Goal: Check status: Check status

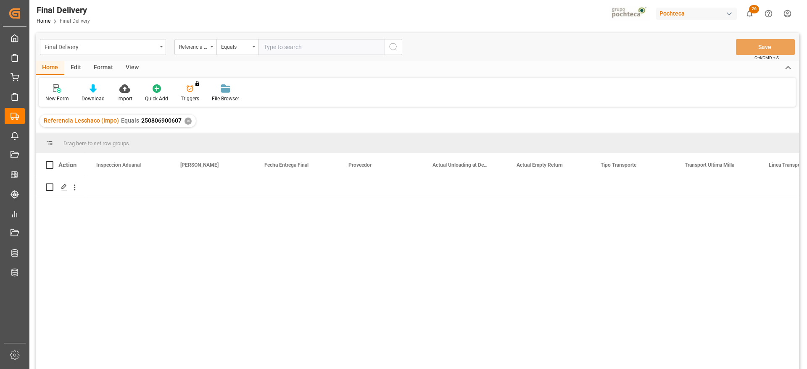
click at [185, 120] on div "✕" at bounding box center [187, 121] width 7 height 7
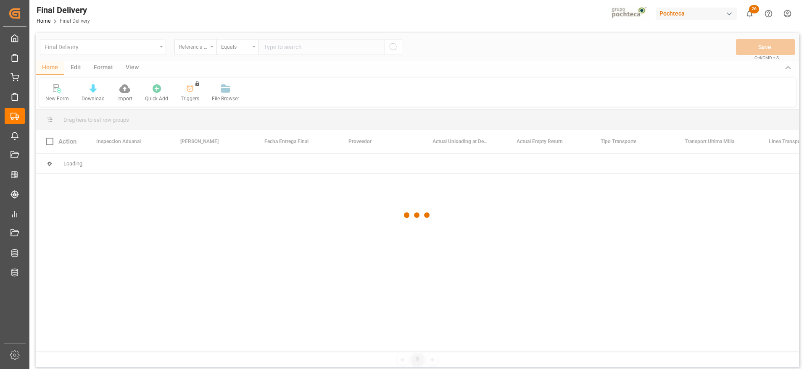
scroll to position [0, 2268]
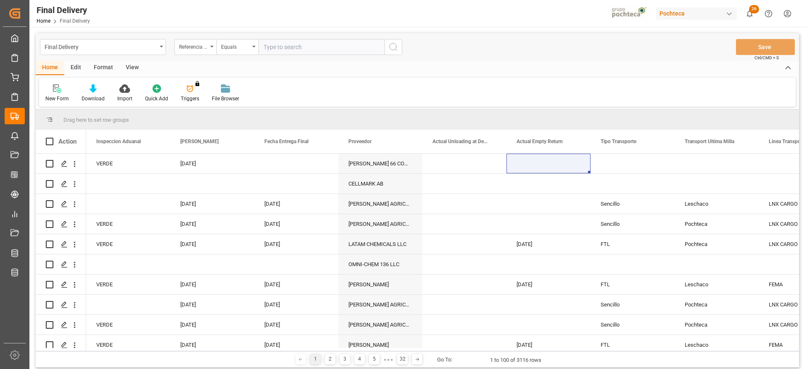
click at [278, 47] on input "text" at bounding box center [321, 47] width 126 height 16
paste input "250806900035"
type input "250806900035"
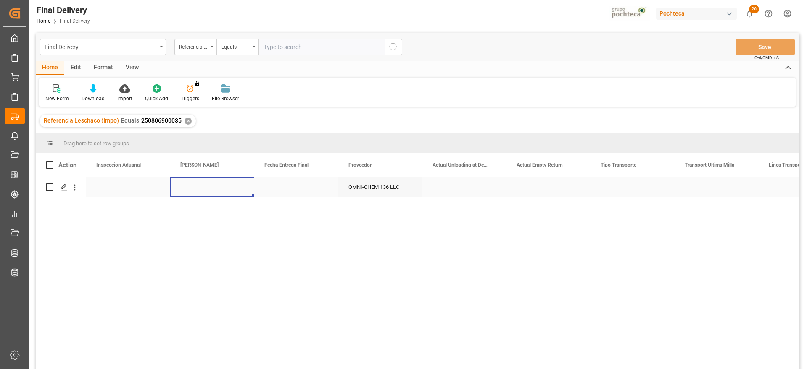
click at [229, 192] on div "Press SPACE to select this row." at bounding box center [212, 187] width 84 height 20
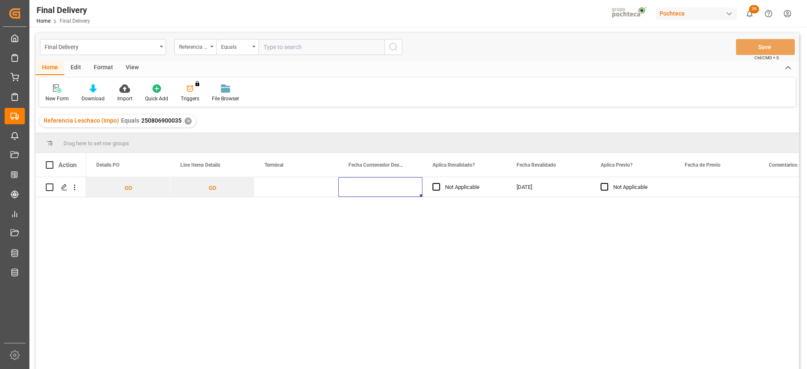
click at [280, 188] on div "Press SPACE to select this row." at bounding box center [296, 187] width 84 height 20
click at [280, 188] on input "Press SPACE to select this row." at bounding box center [296, 192] width 71 height 16
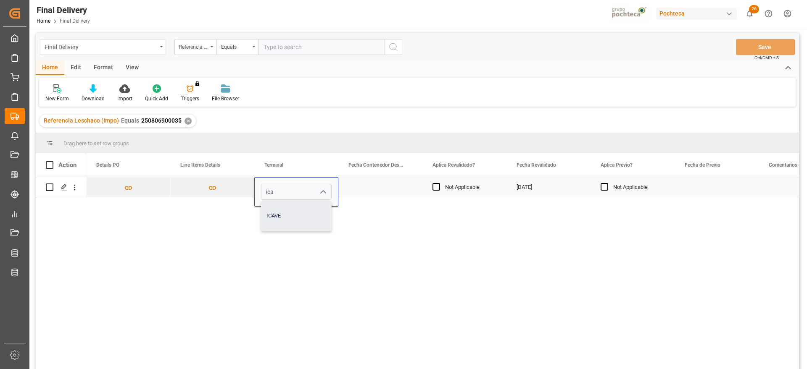
click at [278, 218] on div "ICAVE" at bounding box center [296, 215] width 70 height 29
type input "ICAVE"
click at [384, 188] on div "Press SPACE to select this row." at bounding box center [380, 187] width 84 height 20
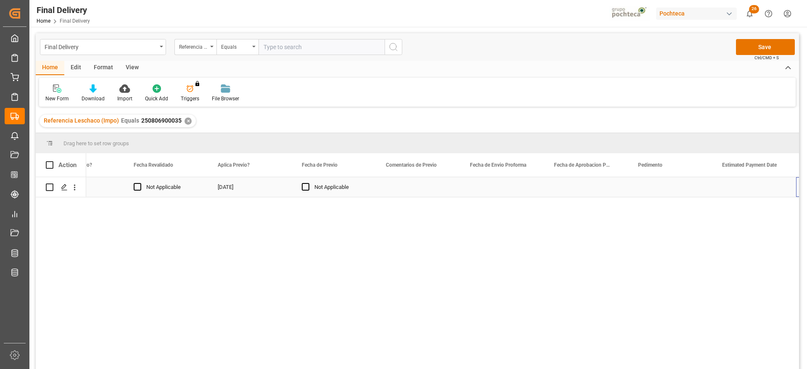
scroll to position [0, 1223]
click at [489, 190] on div "Press SPACE to select this row." at bounding box center [502, 187] width 84 height 20
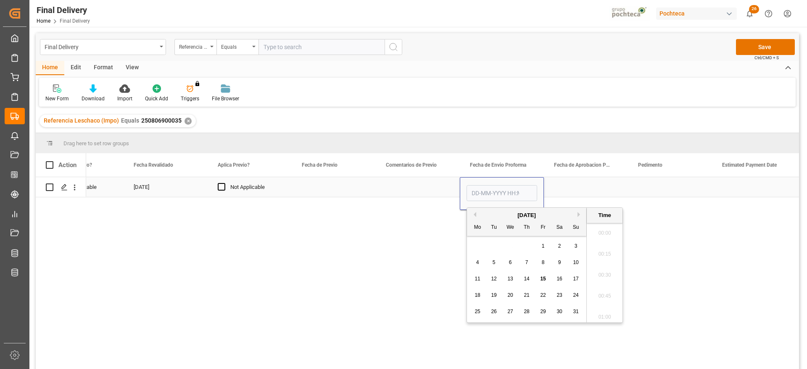
scroll to position [1074, 0]
click at [475, 215] on button "Previous Month" at bounding box center [473, 214] width 5 height 5
click at [517, 244] on div "30 1 2 3 4 5 6" at bounding box center [526, 246] width 115 height 16
click at [529, 244] on div "3" at bounding box center [526, 247] width 11 height 10
type input "03-07-2025 00:00"
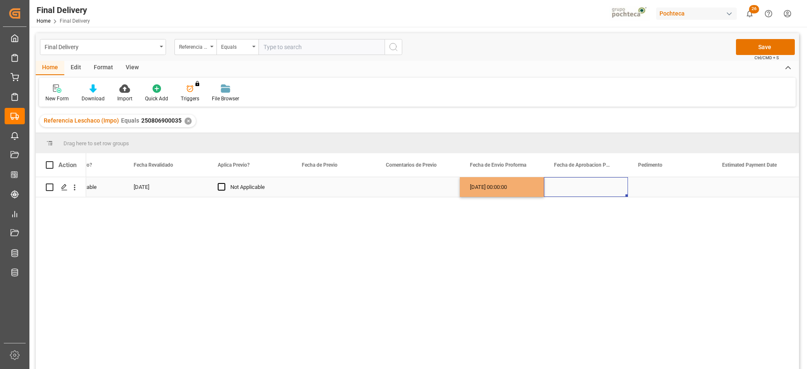
click at [554, 192] on div "Press SPACE to select this row." at bounding box center [586, 187] width 84 height 20
click at [491, 187] on div "03-07-2025 00:00:00" at bounding box center [502, 187] width 84 height 20
click at [583, 195] on div "Press SPACE to select this row." at bounding box center [586, 187] width 84 height 20
click at [652, 190] on div "Press SPACE to select this row." at bounding box center [670, 187] width 84 height 20
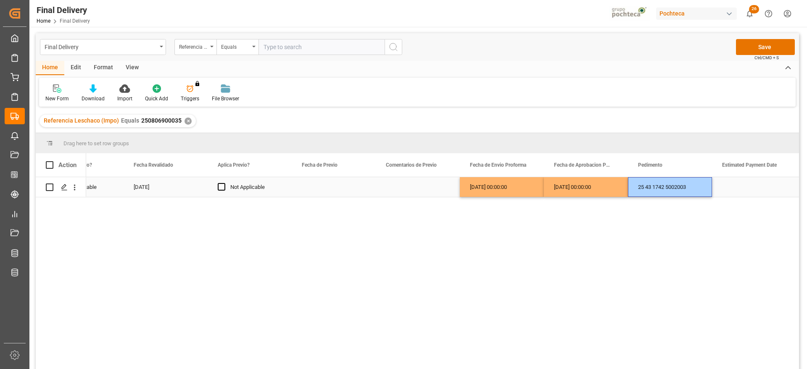
click at [738, 188] on div "Press SPACE to select this row." at bounding box center [754, 187] width 84 height 20
click at [753, 190] on div "Press SPACE to select this row." at bounding box center [754, 187] width 84 height 20
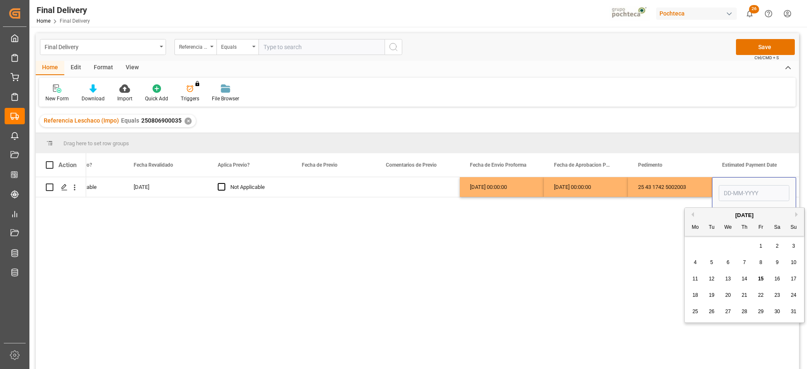
click at [760, 278] on span "15" at bounding box center [759, 279] width 5 height 6
type input "15-08-2025"
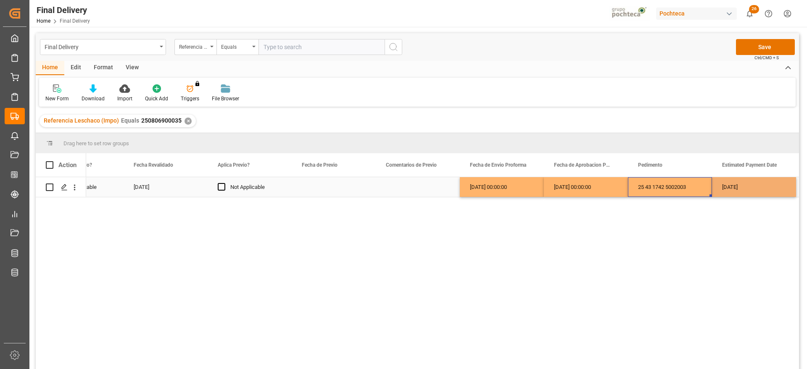
click at [679, 191] on div "25 43 1742 5002003" at bounding box center [670, 187] width 84 height 20
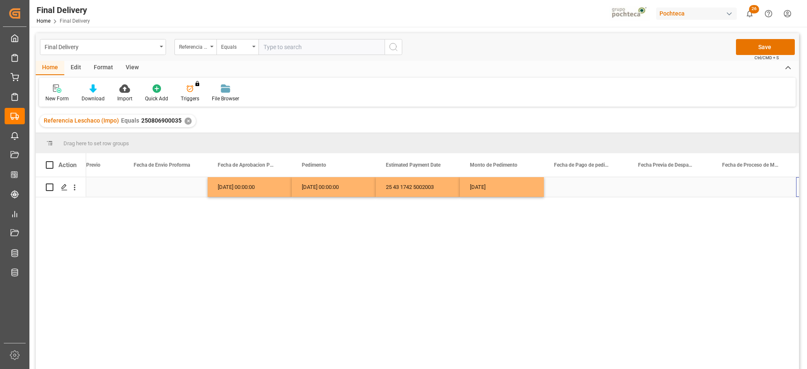
scroll to position [0, 1559]
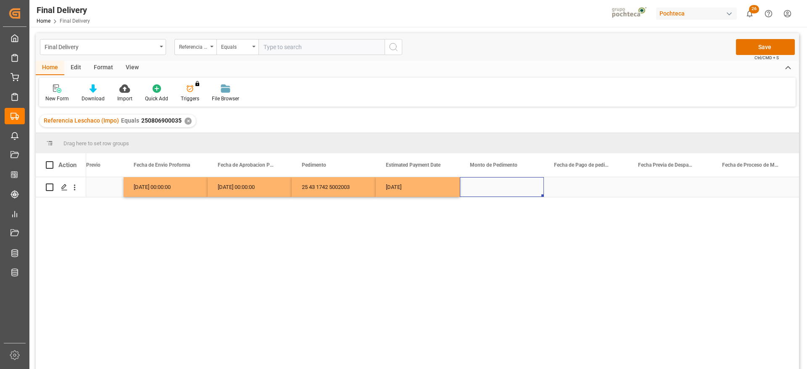
click at [480, 184] on div "Press SPACE to select this row." at bounding box center [502, 187] width 84 height 20
click at [484, 192] on input "Press SPACE to select this row." at bounding box center [501, 192] width 71 height 16
paste input "Press SPACE to select this row."
click at [498, 192] on input "Press SPACE to select this row." at bounding box center [501, 192] width 71 height 16
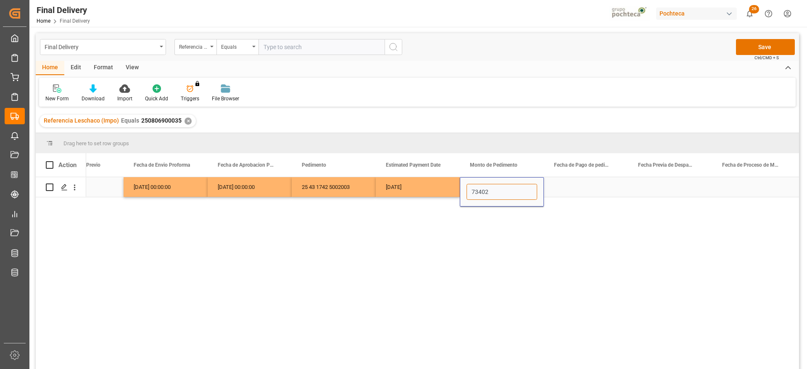
click at [501, 194] on input "73402" at bounding box center [501, 192] width 71 height 16
type input "73407"
drag, startPoint x: 589, startPoint y: 191, endPoint x: 437, endPoint y: 198, distance: 151.4
click at [588, 191] on div "Press SPACE to select this row." at bounding box center [586, 187] width 84 height 20
click at [408, 189] on div "15-08-2025" at bounding box center [418, 187] width 84 height 20
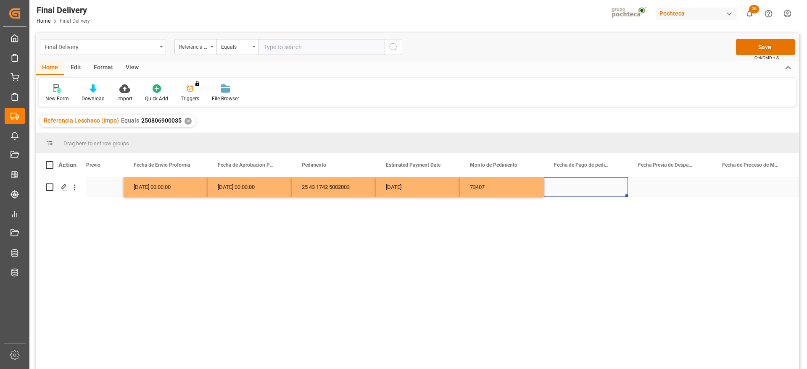
click at [590, 185] on div "Press SPACE to select this row." at bounding box center [586, 187] width 84 height 20
click at [667, 191] on div "Press SPACE to select this row." at bounding box center [670, 187] width 84 height 20
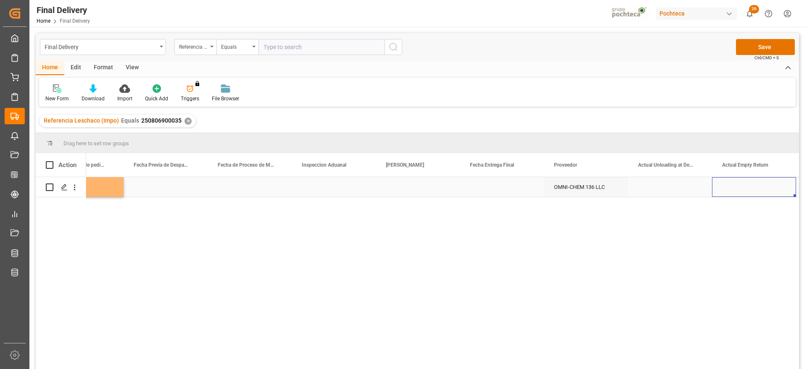
scroll to position [0, 2147]
click at [495, 193] on div "Press SPACE to select this row." at bounding box center [502, 187] width 84 height 20
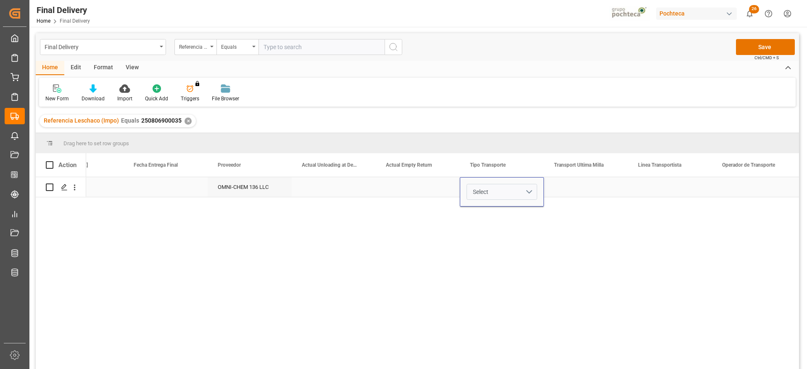
click at [528, 189] on button "Select" at bounding box center [501, 192] width 71 height 16
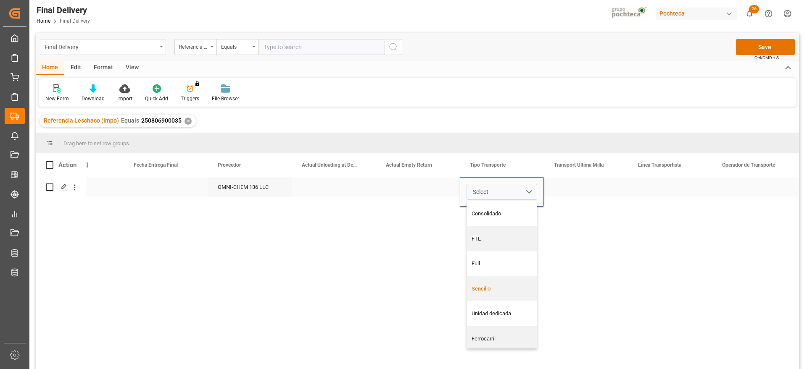
click at [507, 285] on div "Sencillo" at bounding box center [501, 289] width 61 height 8
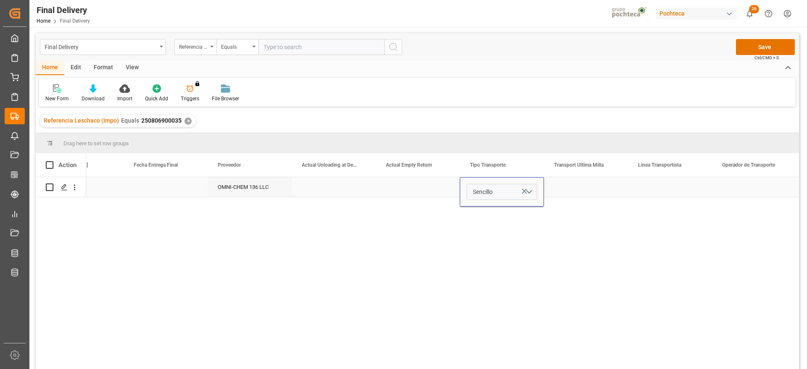
click at [593, 187] on div "Press SPACE to select this row." at bounding box center [586, 187] width 84 height 20
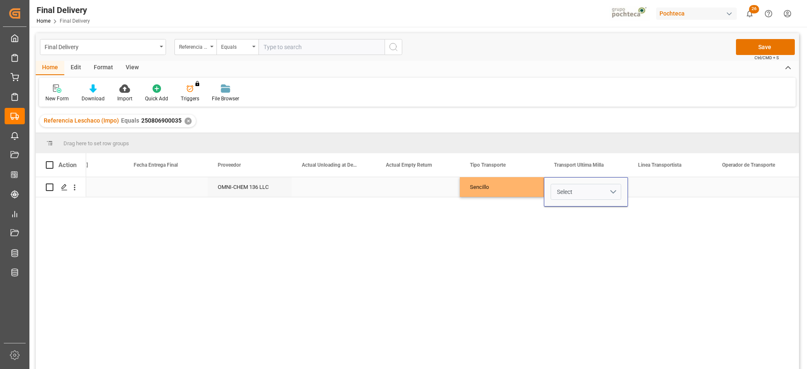
click at [611, 193] on button "Select" at bounding box center [585, 192] width 71 height 16
click at [594, 213] on div "Leschaco" at bounding box center [585, 214] width 61 height 8
click at [654, 184] on div "Press SPACE to select this row." at bounding box center [670, 187] width 84 height 20
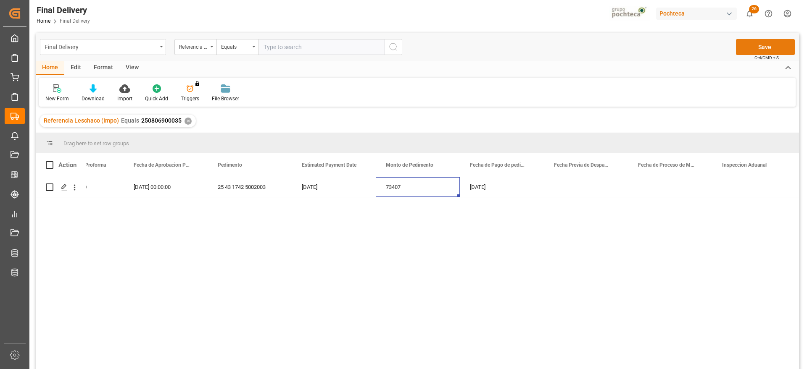
click at [762, 48] on button "Save" at bounding box center [765, 47] width 59 height 16
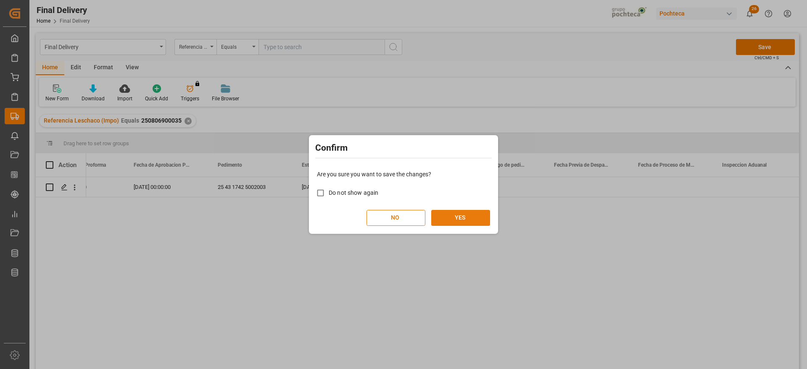
click at [462, 222] on button "YES" at bounding box center [460, 218] width 59 height 16
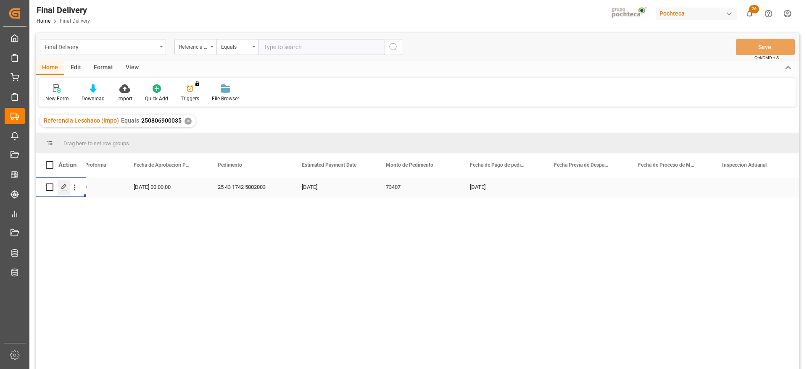
click at [65, 189] on icon "Press SPACE to select this row." at bounding box center [64, 187] width 7 height 7
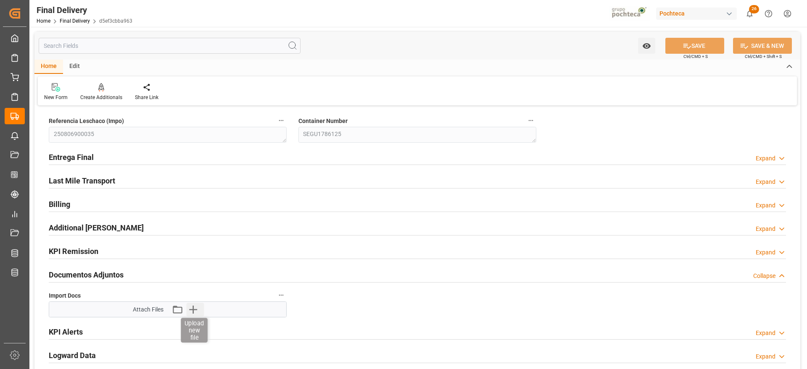
click at [190, 307] on icon "button" at bounding box center [192, 309] width 13 height 13
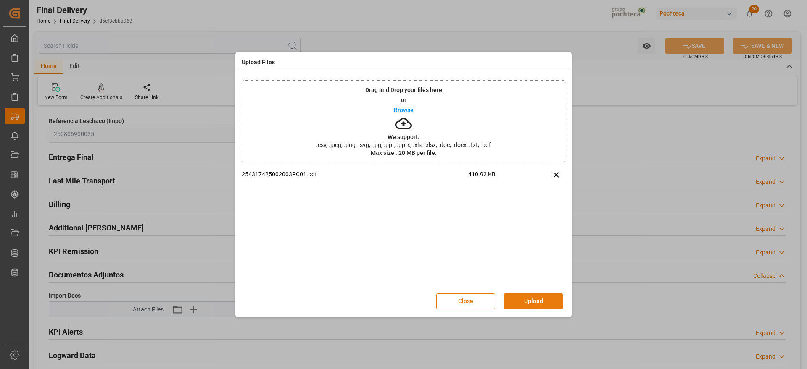
click at [532, 304] on button "Upload" at bounding box center [533, 302] width 59 height 16
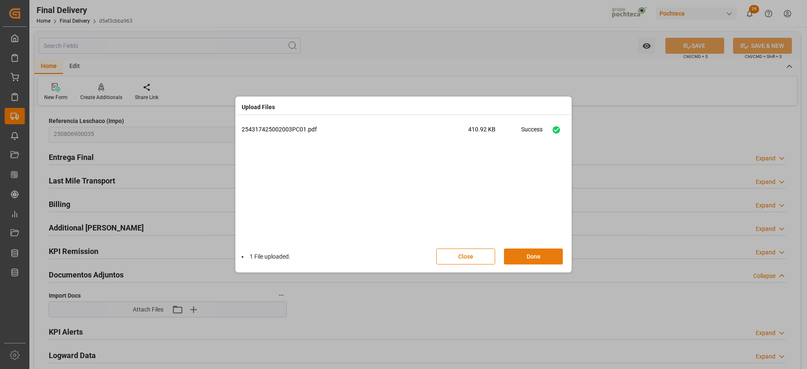
click at [536, 257] on button "Done" at bounding box center [533, 257] width 59 height 16
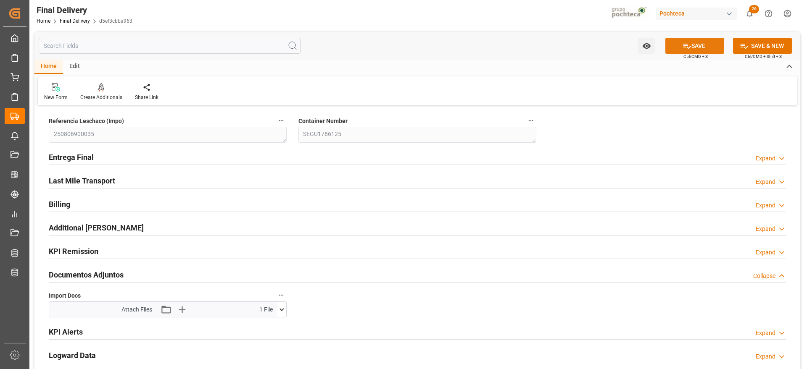
click at [683, 39] on button "SAVE" at bounding box center [694, 46] width 59 height 16
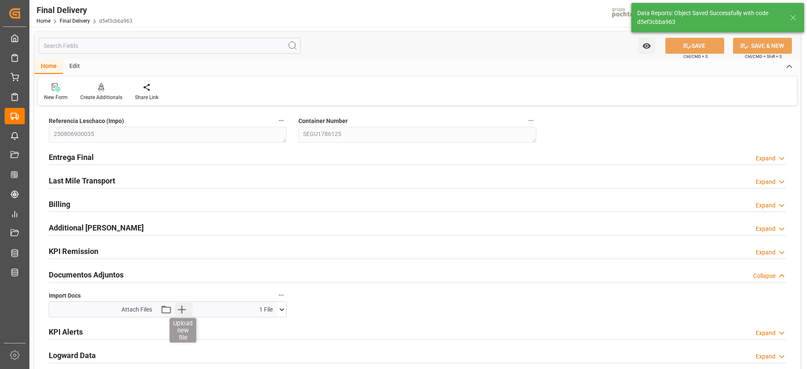
click at [182, 311] on icon "button" at bounding box center [182, 310] width 8 height 8
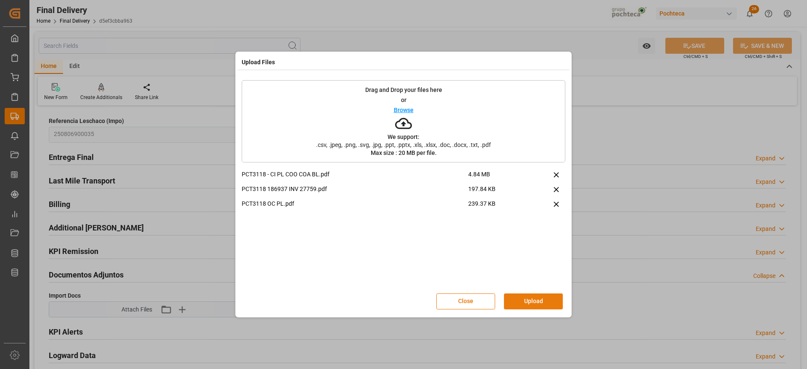
click at [537, 300] on button "Upload" at bounding box center [533, 302] width 59 height 16
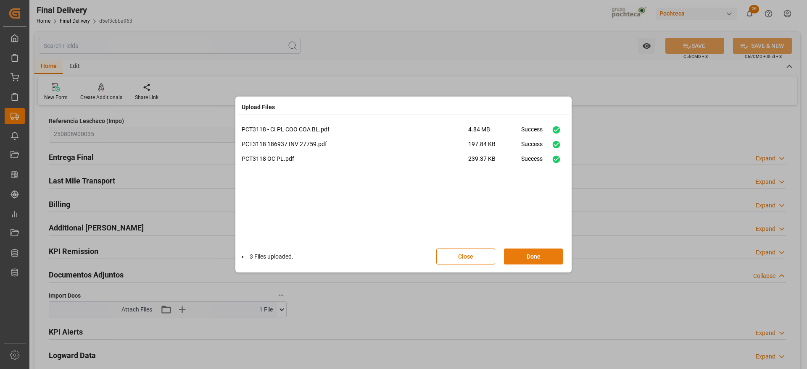
click at [535, 260] on button "Done" at bounding box center [533, 257] width 59 height 16
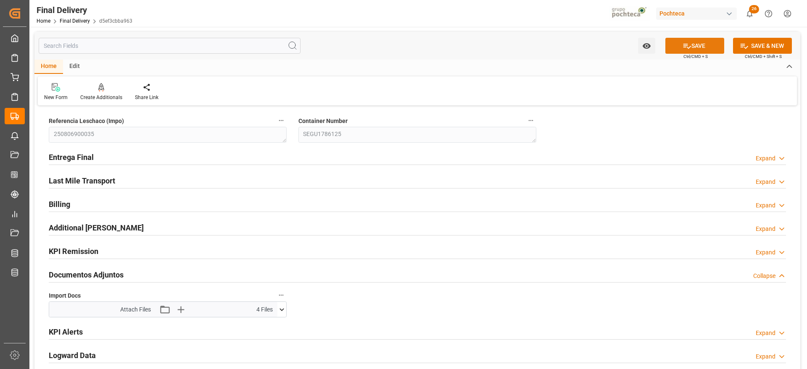
click at [708, 45] on button "SAVE" at bounding box center [694, 46] width 59 height 16
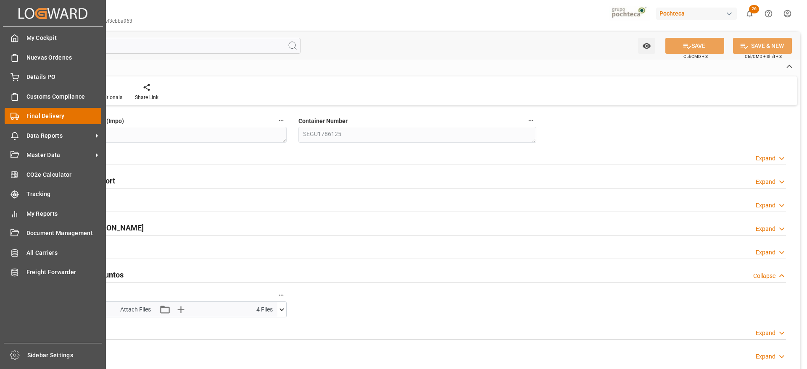
click at [11, 117] on rect at bounding box center [13, 115] width 5 height 5
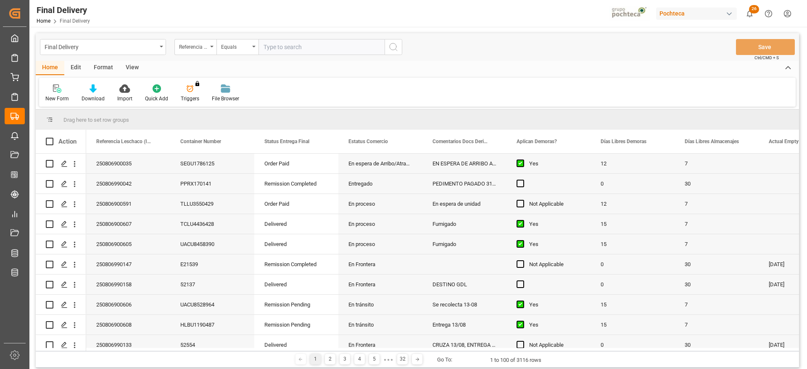
click at [134, 68] on div "View" at bounding box center [132, 68] width 26 height 14
click at [89, 93] on div "Standard Templates" at bounding box center [95, 93] width 55 height 18
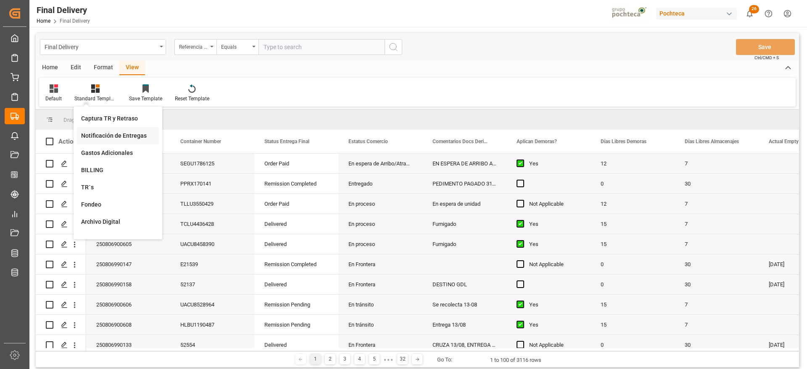
click at [121, 133] on div "Notificación de Entregas" at bounding box center [118, 135] width 74 height 9
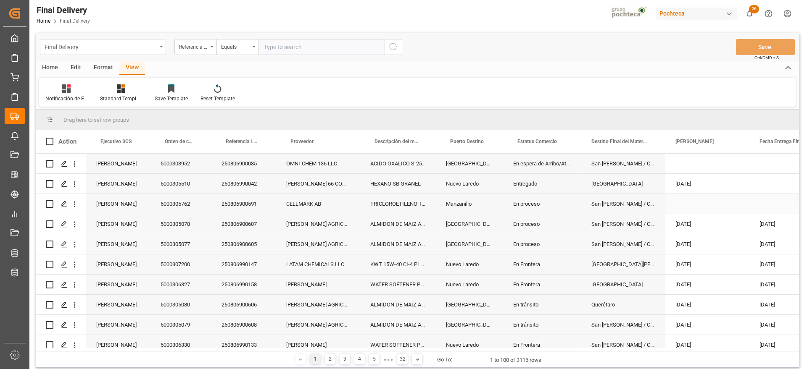
click at [502, 201] on div "Manzanillo" at bounding box center [469, 204] width 67 height 20
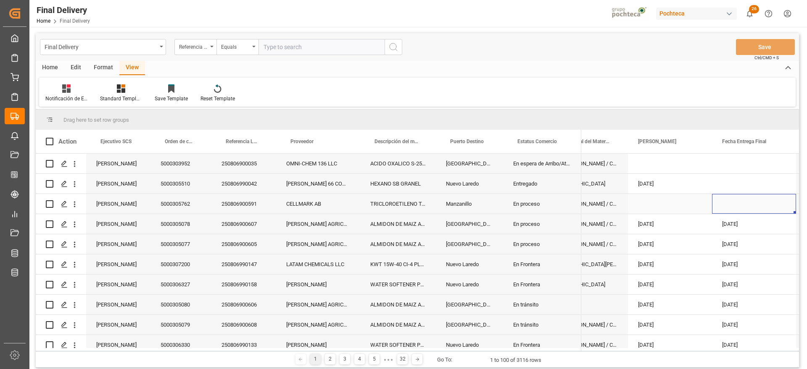
scroll to position [0, 121]
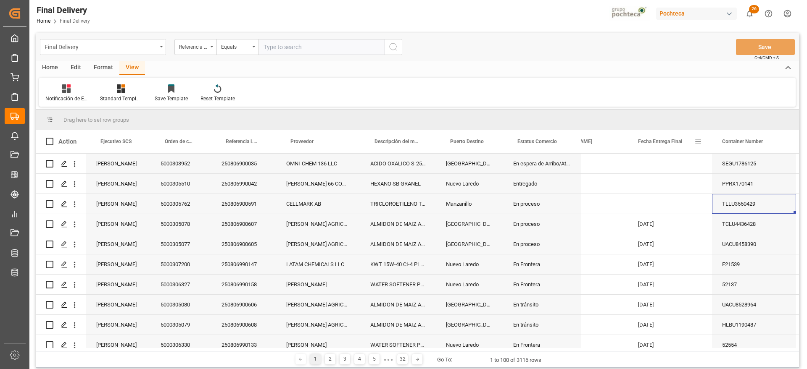
click at [697, 139] on span at bounding box center [698, 142] width 8 height 8
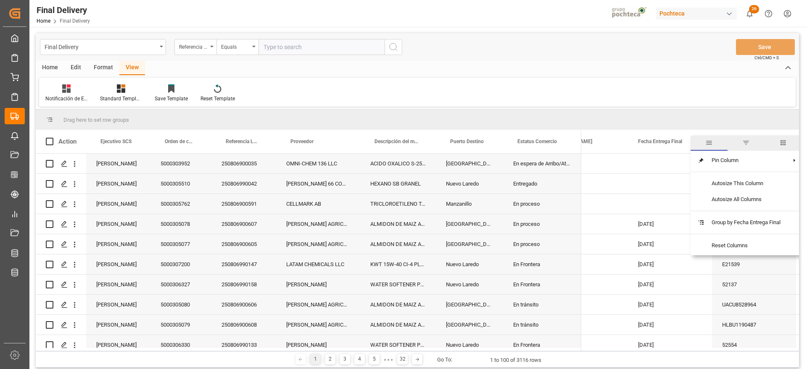
click at [741, 142] on span "filter" at bounding box center [745, 143] width 37 height 15
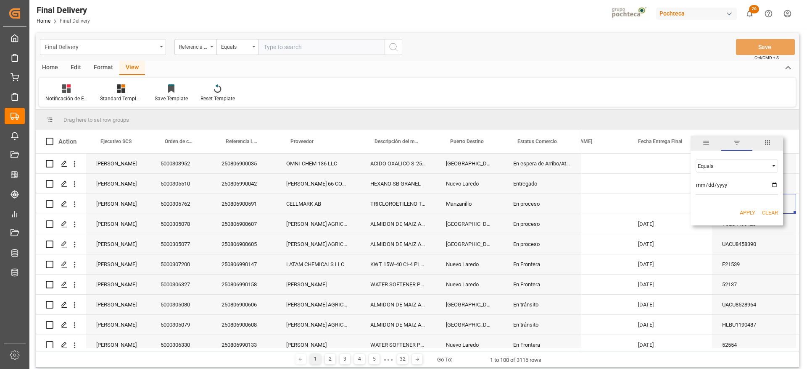
click at [774, 183] on input "date" at bounding box center [736, 187] width 82 height 17
type input "2025-08-16"
click at [746, 212] on button "Apply" at bounding box center [747, 213] width 16 height 8
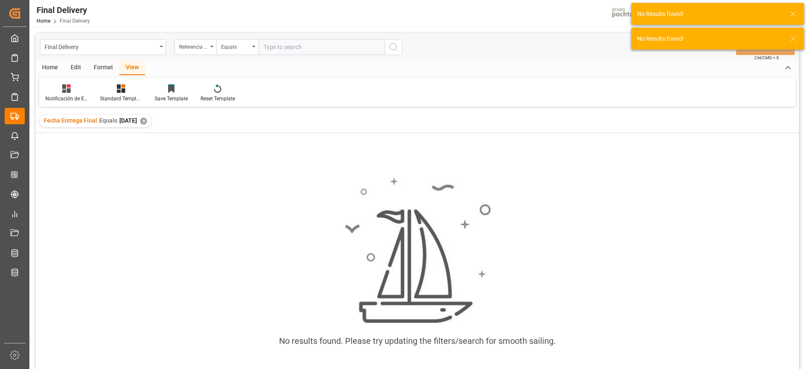
click at [147, 119] on div "✕" at bounding box center [143, 121] width 7 height 7
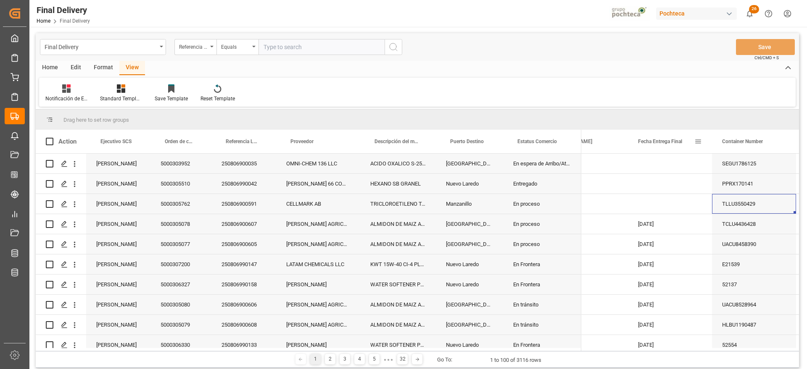
click at [699, 143] on span at bounding box center [698, 142] width 8 height 8
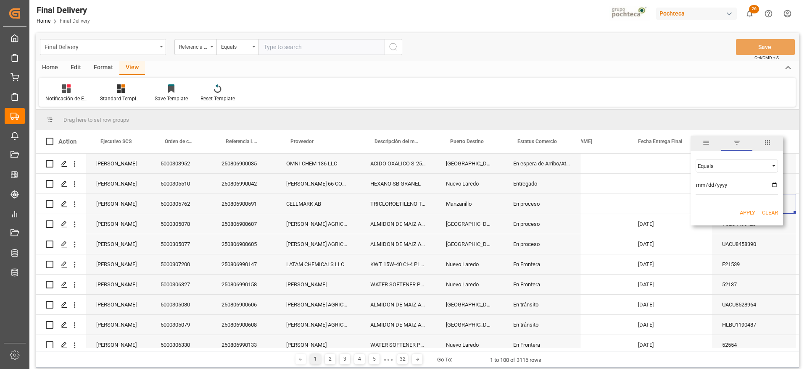
click at [774, 184] on input "date" at bounding box center [736, 187] width 82 height 17
type input "[DATE]"
click at [751, 210] on button "Apply" at bounding box center [747, 213] width 16 height 8
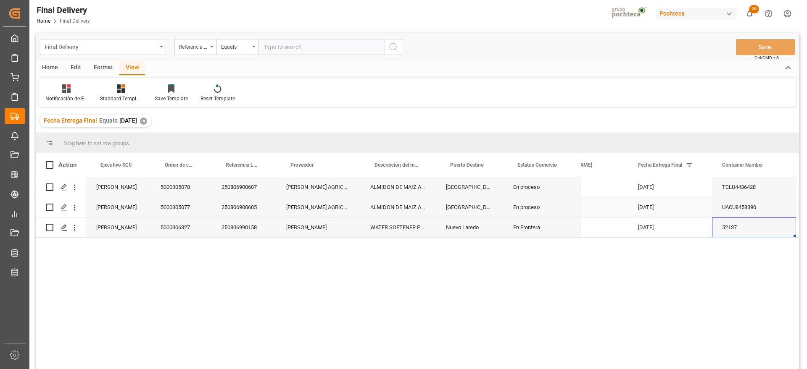
click at [280, 216] on div "[PERSON_NAME] AGRICOLA S A" at bounding box center [318, 207] width 84 height 20
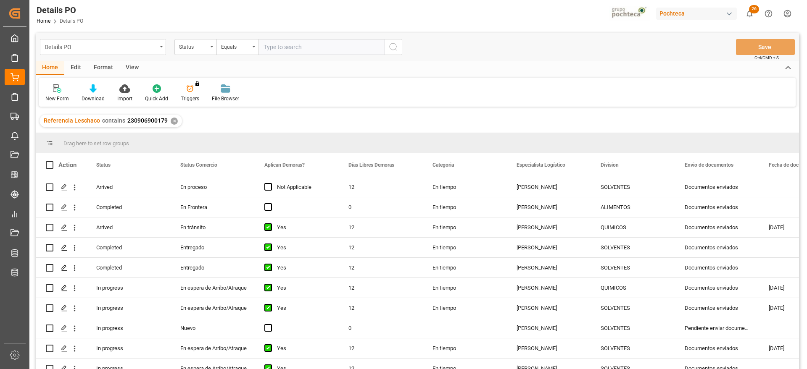
click at [171, 123] on div "✕" at bounding box center [174, 121] width 7 height 7
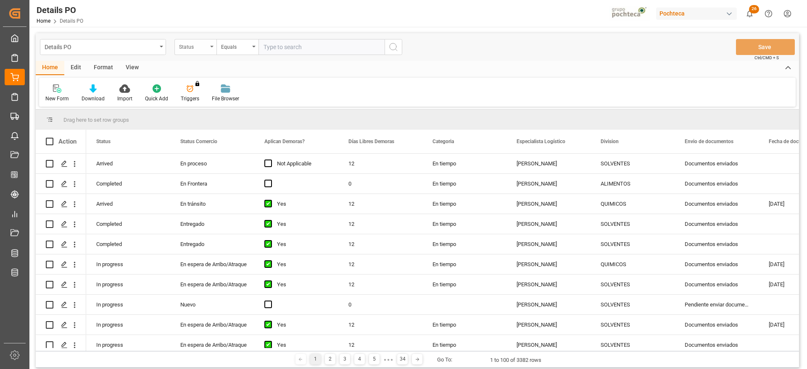
click at [200, 52] on div "Status" at bounding box center [195, 47] width 42 height 16
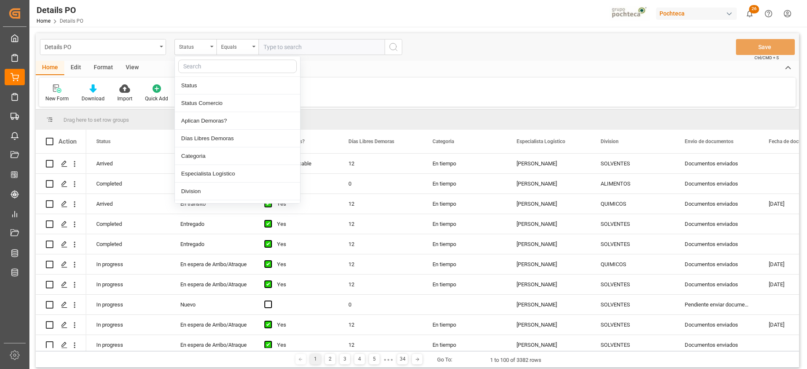
click at [204, 67] on input "text" at bounding box center [237, 66] width 118 height 13
type input "ref"
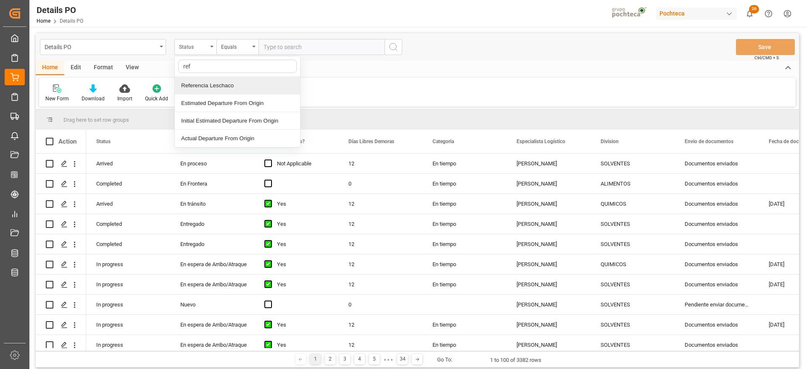
click at [214, 88] on div "Referencia Leschaco" at bounding box center [237, 86] width 125 height 18
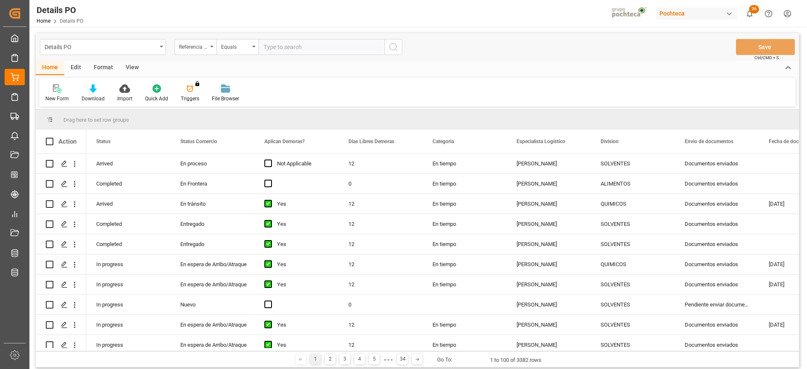
click at [291, 44] on input "text" at bounding box center [321, 47] width 126 height 16
paste input "250806900608"
type input "250806900608"
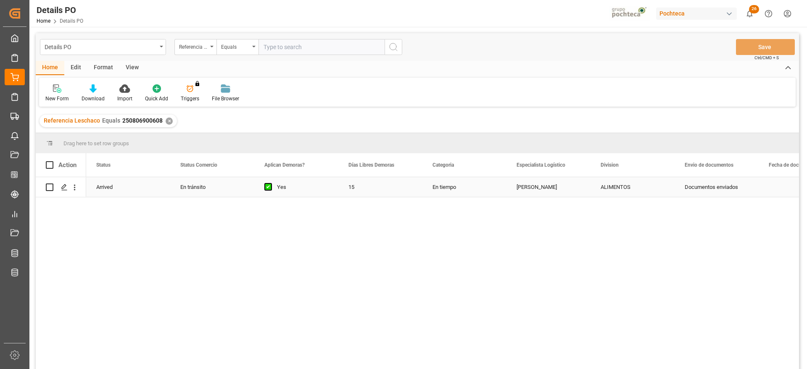
click at [418, 190] on div "15" at bounding box center [380, 187] width 84 height 20
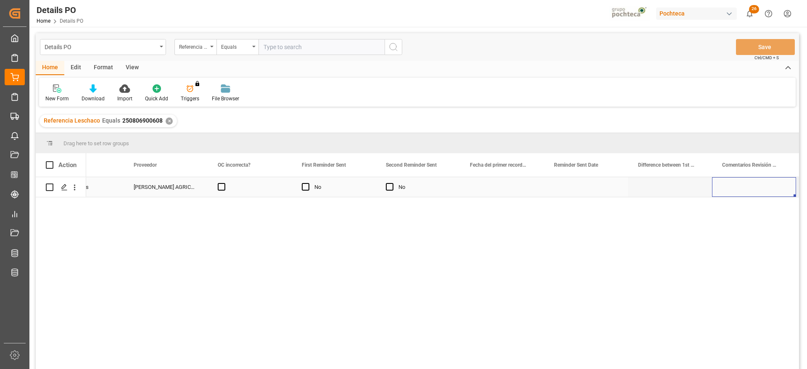
scroll to position [0, 1223]
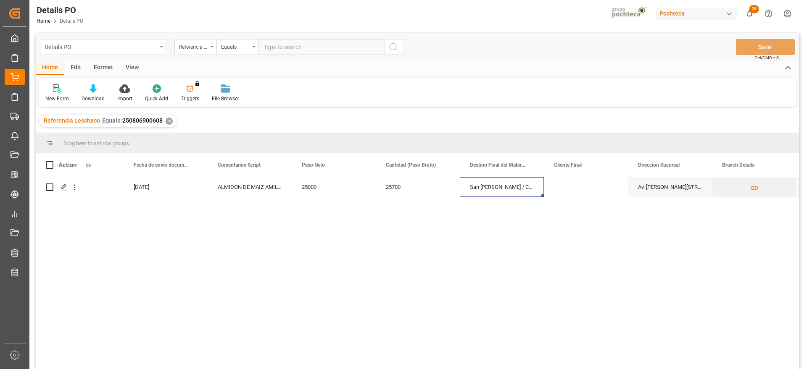
click at [166, 121] on div "✕" at bounding box center [169, 121] width 7 height 7
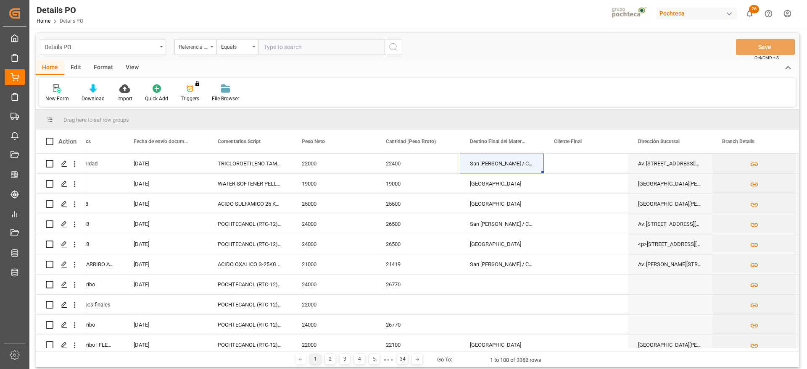
click at [306, 50] on input "text" at bounding box center [321, 47] width 126 height 16
paste input "250806900607"
type input "250806900607"
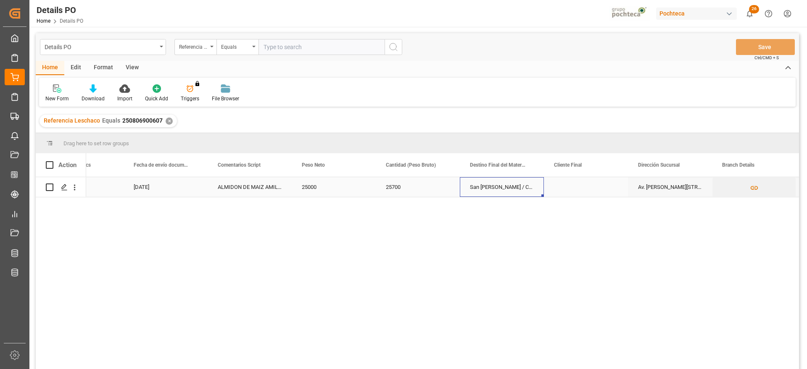
click at [494, 182] on div "San Juan / CDMX" at bounding box center [502, 187] width 84 height 20
click at [522, 190] on icon "Press SPACE to select this row." at bounding box center [519, 191] width 9 height 9
click at [519, 191] on input "Press SPACE to select this row." at bounding box center [501, 192] width 71 height 16
type input "PACHUCA"
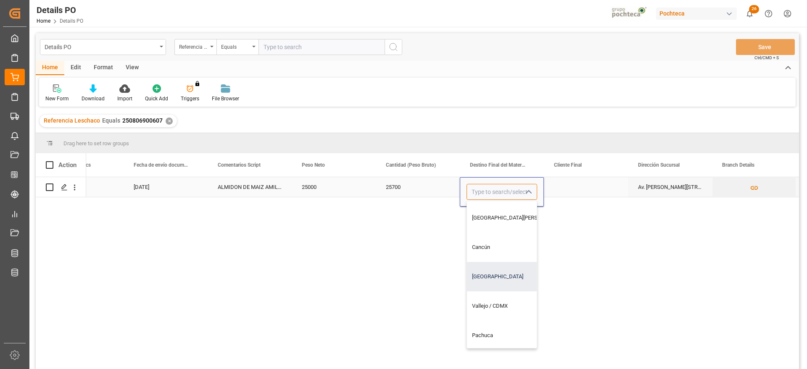
scroll to position [315, 0]
click at [492, 279] on div "Pachuca" at bounding box center [518, 282] width 102 height 29
type input "Pachuca"
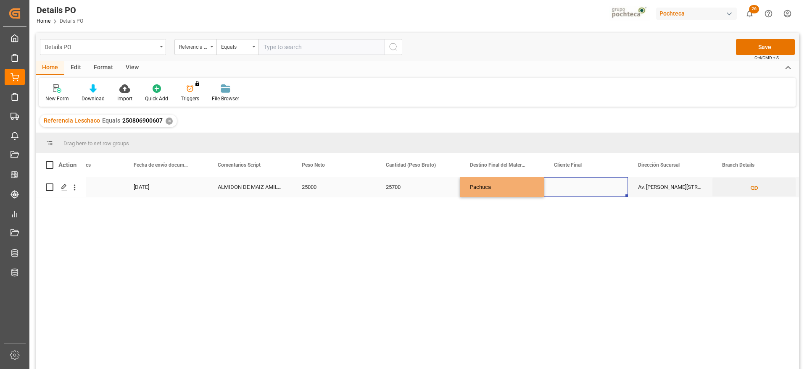
click at [603, 189] on div "Press SPACE to select this row." at bounding box center [586, 187] width 84 height 20
click at [767, 41] on button "Save" at bounding box center [765, 47] width 59 height 16
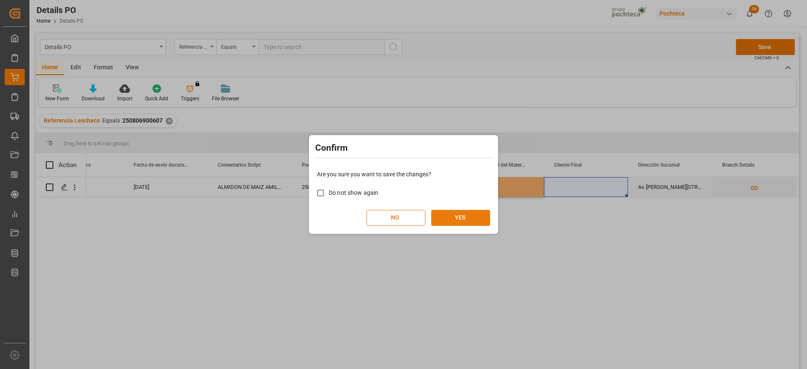
click at [464, 218] on button "YES" at bounding box center [460, 218] width 59 height 16
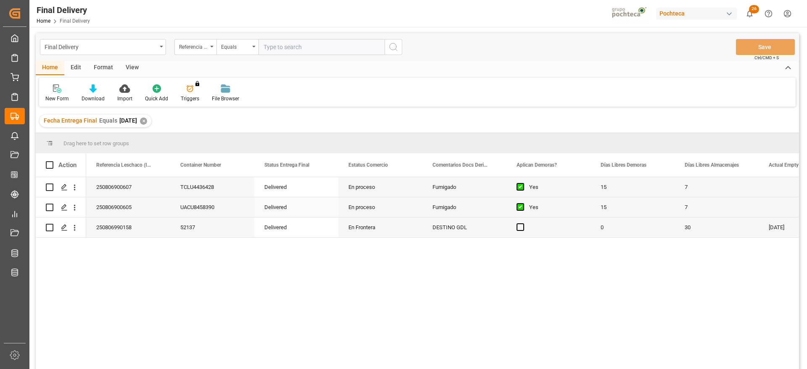
click at [278, 209] on div "Delivered" at bounding box center [296, 207] width 84 height 20
click at [622, 214] on div "15" at bounding box center [632, 207] width 84 height 20
